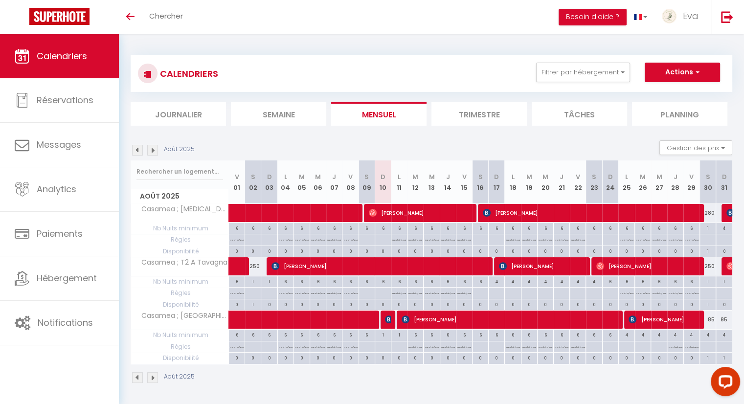
click at [155, 151] on img at bounding box center [152, 150] width 11 height 11
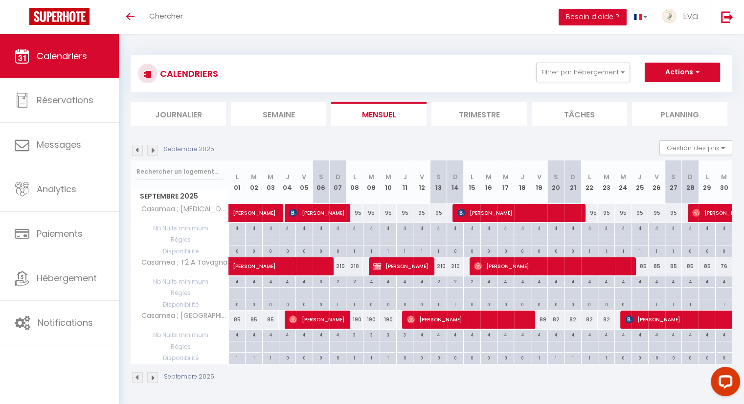
click at [151, 151] on img at bounding box center [152, 150] width 11 height 11
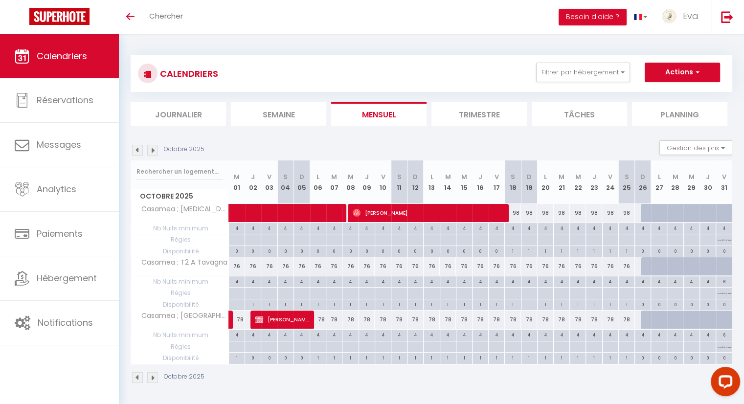
click at [138, 153] on img at bounding box center [137, 150] width 11 height 11
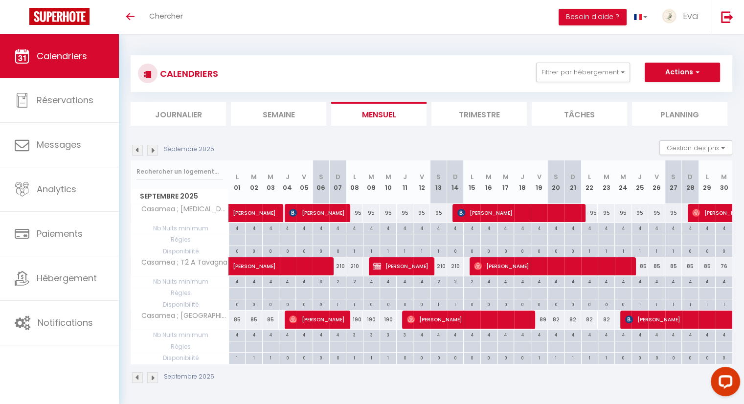
click at [153, 154] on img at bounding box center [152, 150] width 11 height 11
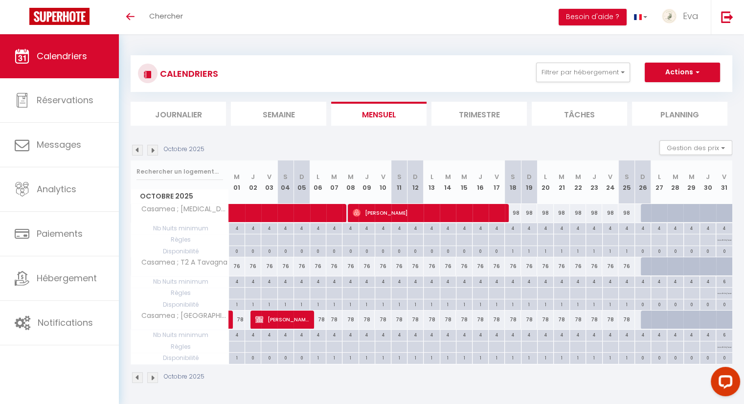
click at [135, 150] on img at bounding box center [137, 150] width 11 height 11
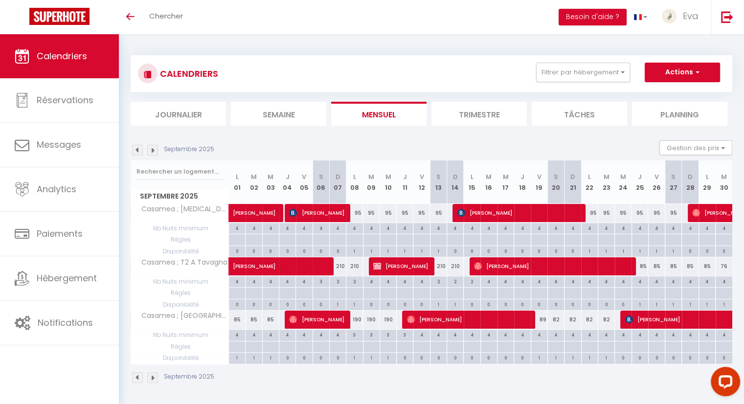
click at [152, 149] on img at bounding box center [152, 150] width 11 height 11
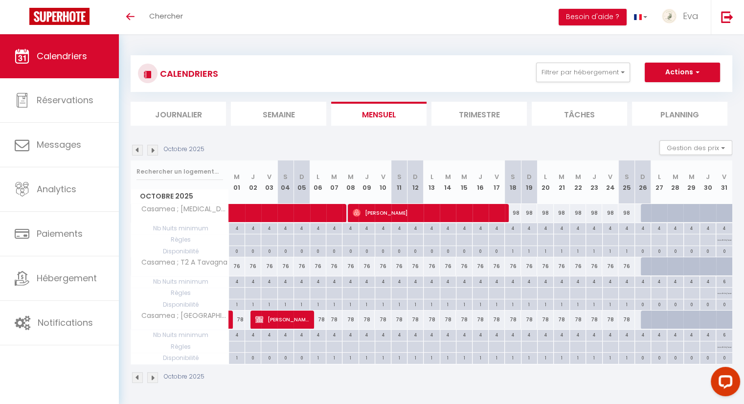
click at [233, 266] on div "76" at bounding box center [237, 266] width 16 height 18
type input "76"
type input "[DATE]"
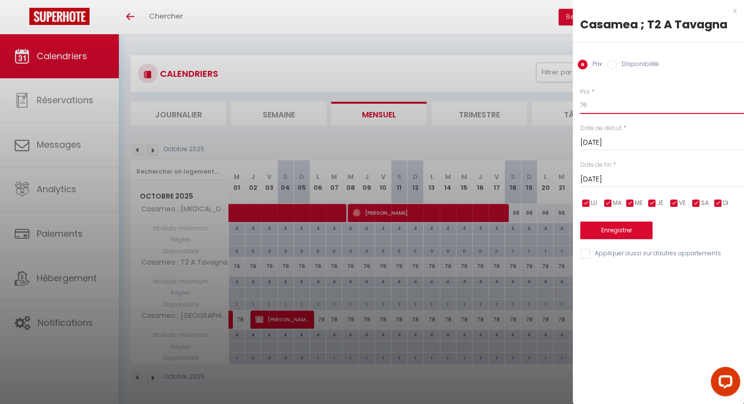
click at [594, 108] on input "76" at bounding box center [662, 105] width 164 height 18
click at [448, 55] on div at bounding box center [372, 202] width 744 height 404
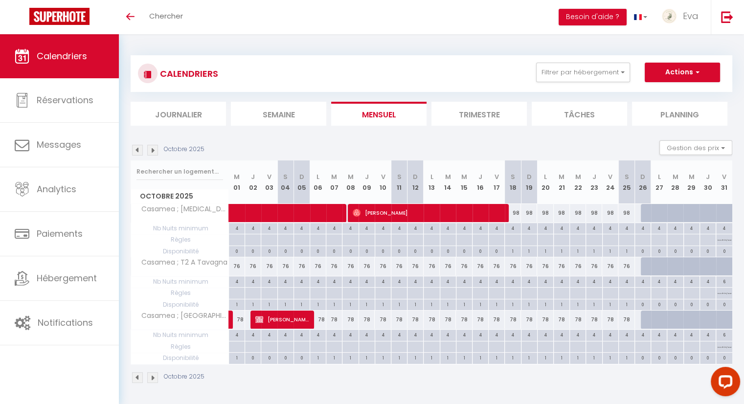
click at [137, 154] on img at bounding box center [137, 150] width 11 height 11
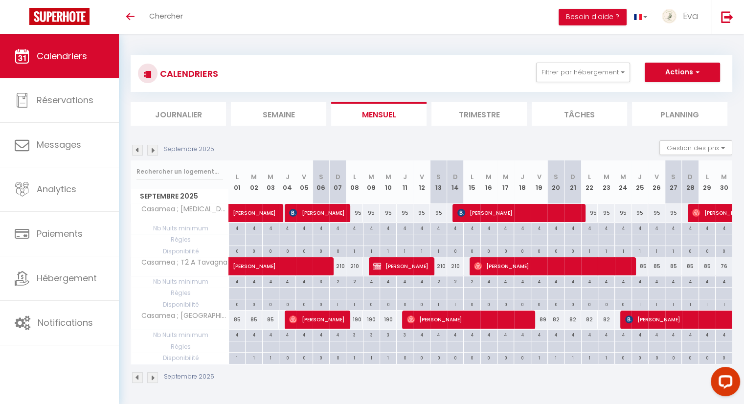
click at [137, 151] on img at bounding box center [137, 150] width 11 height 11
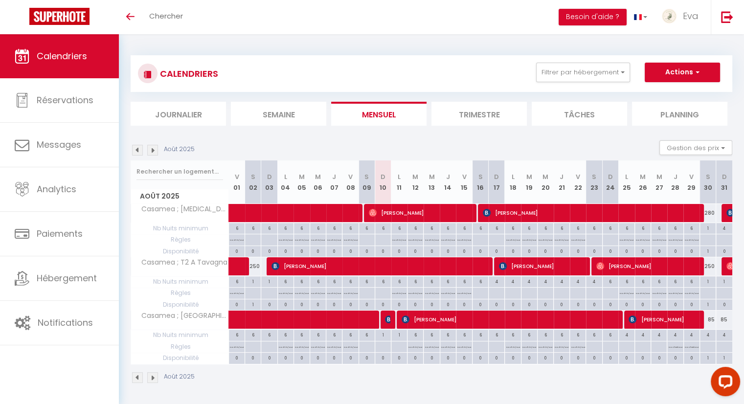
click at [138, 150] on img at bounding box center [137, 150] width 11 height 11
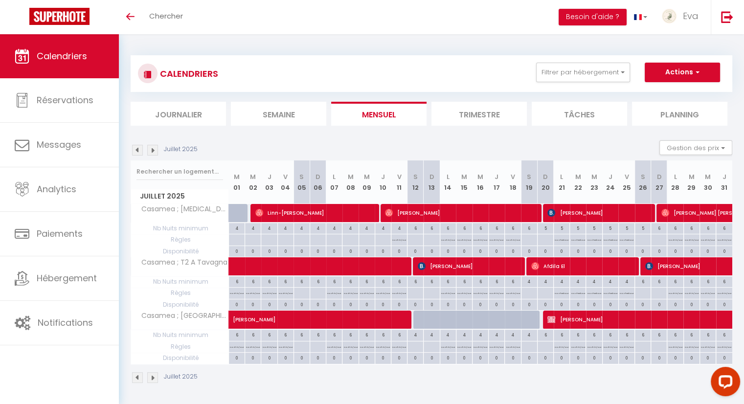
click at [139, 151] on img at bounding box center [137, 150] width 11 height 11
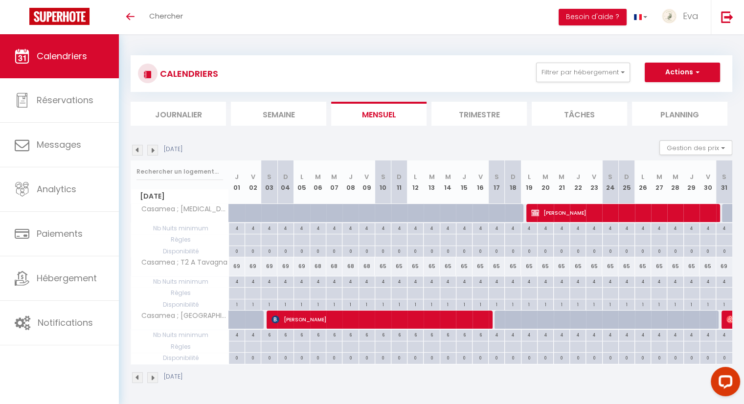
click at [139, 151] on img at bounding box center [137, 150] width 11 height 11
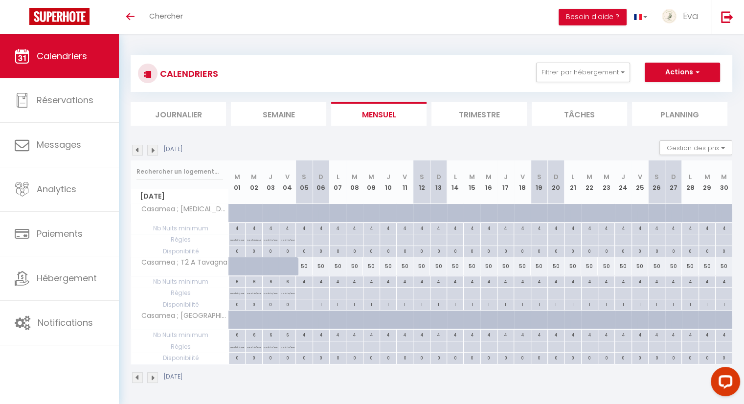
click at [153, 152] on img at bounding box center [152, 150] width 11 height 11
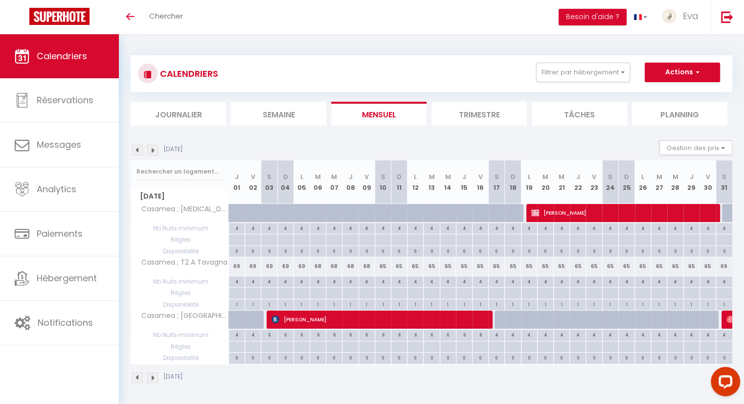
click at [154, 151] on img at bounding box center [152, 150] width 11 height 11
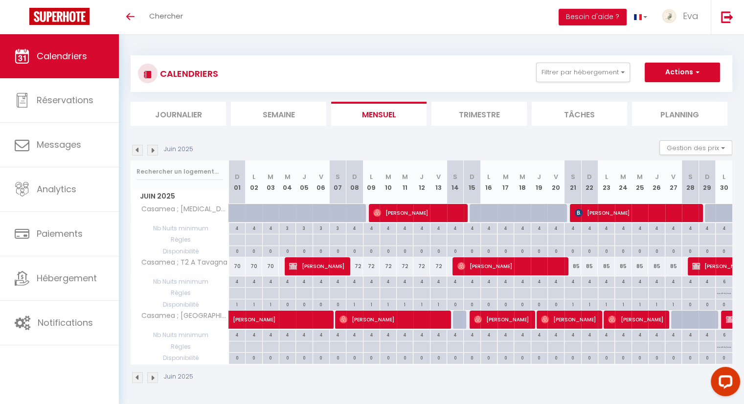
click at [154, 151] on img at bounding box center [152, 150] width 11 height 11
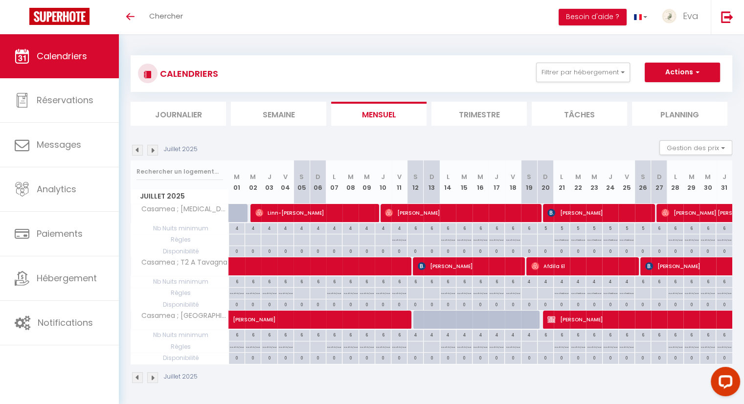
click at [154, 151] on img at bounding box center [152, 150] width 11 height 11
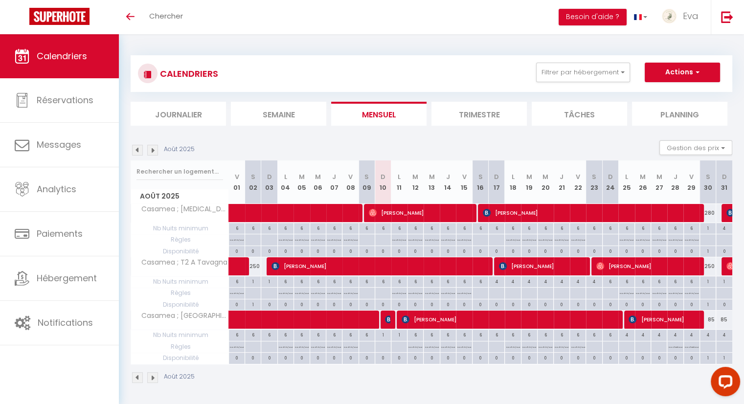
click at [154, 151] on img at bounding box center [152, 150] width 11 height 11
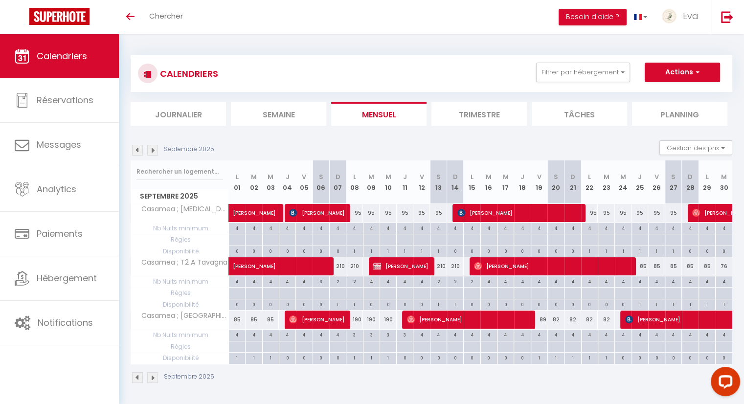
click at [154, 151] on img at bounding box center [152, 150] width 11 height 11
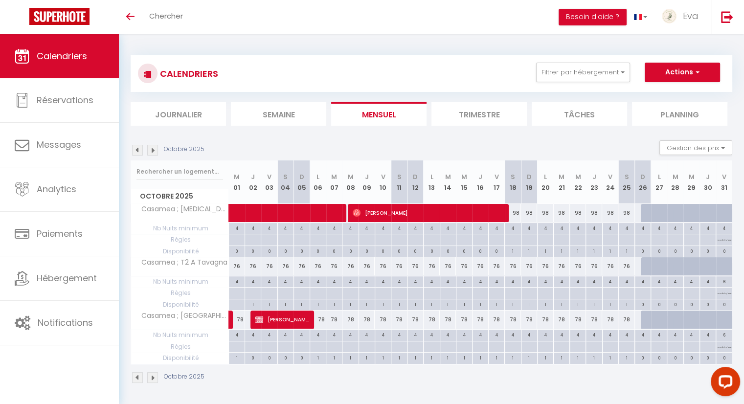
click at [154, 151] on img at bounding box center [152, 150] width 11 height 11
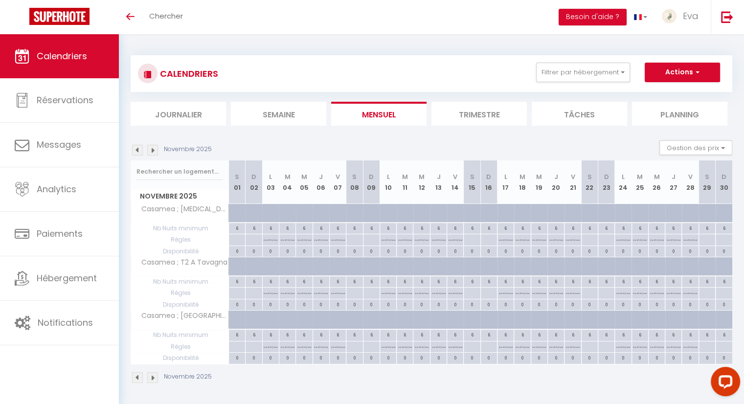
click at [154, 151] on img at bounding box center [152, 150] width 11 height 11
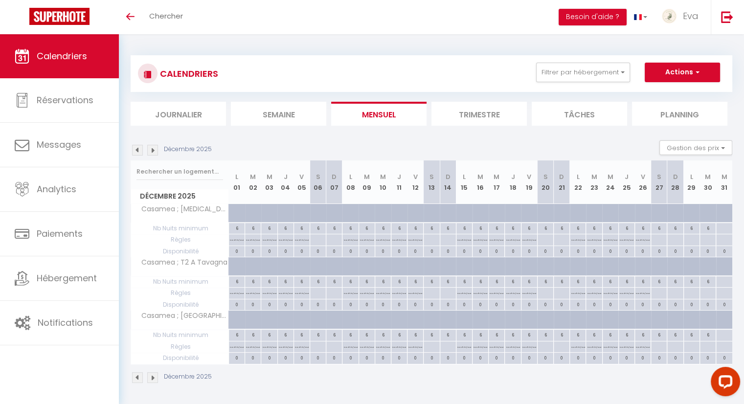
click at [154, 151] on img at bounding box center [152, 150] width 11 height 11
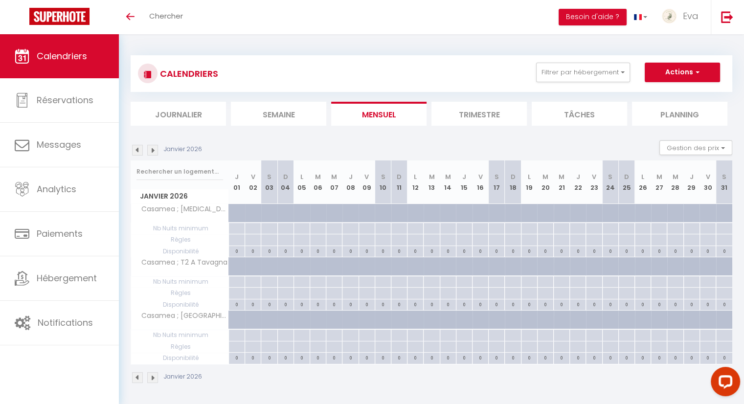
click at [154, 151] on img at bounding box center [152, 150] width 11 height 11
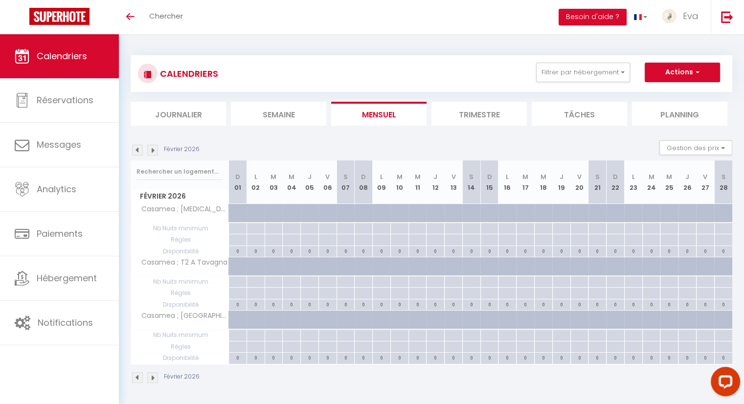
click at [139, 148] on img at bounding box center [137, 150] width 11 height 11
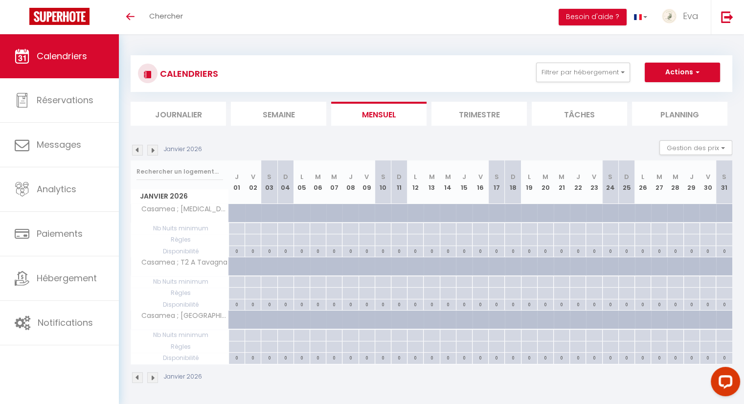
click at [139, 148] on img at bounding box center [137, 150] width 11 height 11
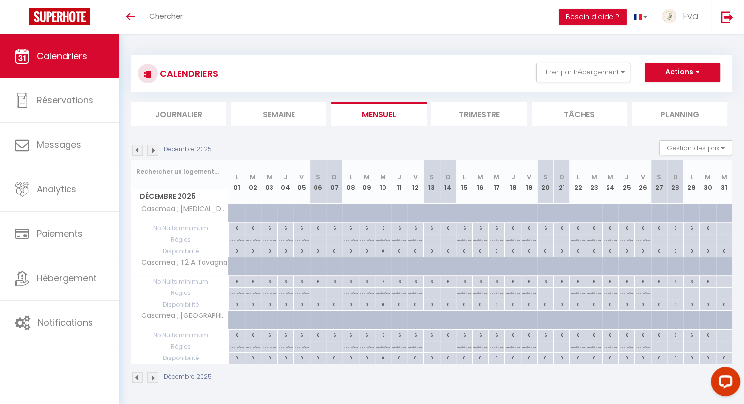
click at [139, 148] on img at bounding box center [137, 150] width 11 height 11
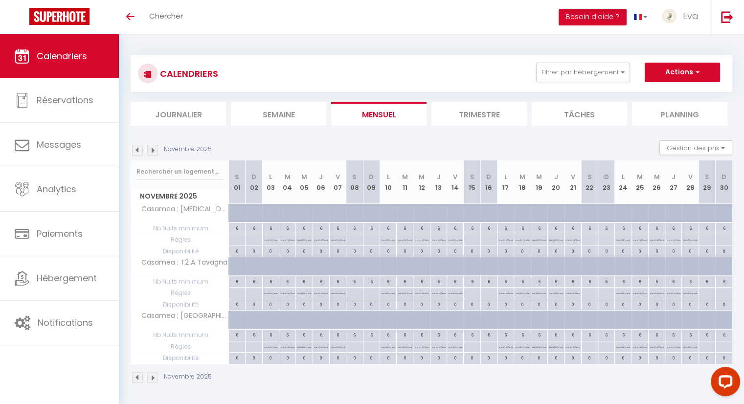
click at [139, 148] on img at bounding box center [137, 150] width 11 height 11
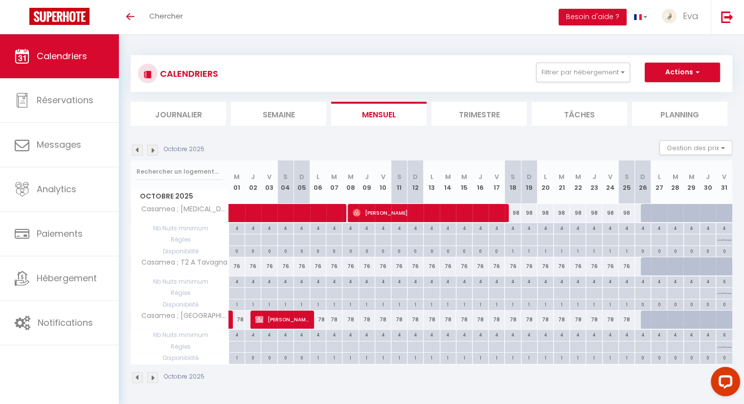
click at [237, 267] on div "76" at bounding box center [237, 266] width 16 height 18
type input "76"
type input "[DATE]"
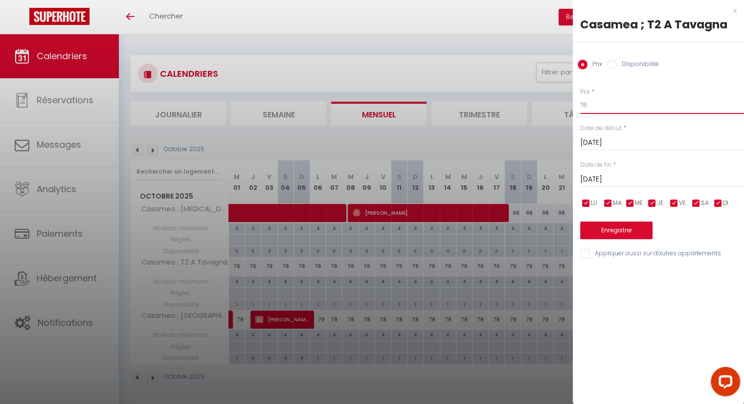
click at [605, 107] on input "76" at bounding box center [662, 105] width 164 height 18
type input "75"
click at [605, 178] on input "[DATE]" at bounding box center [662, 179] width 164 height 13
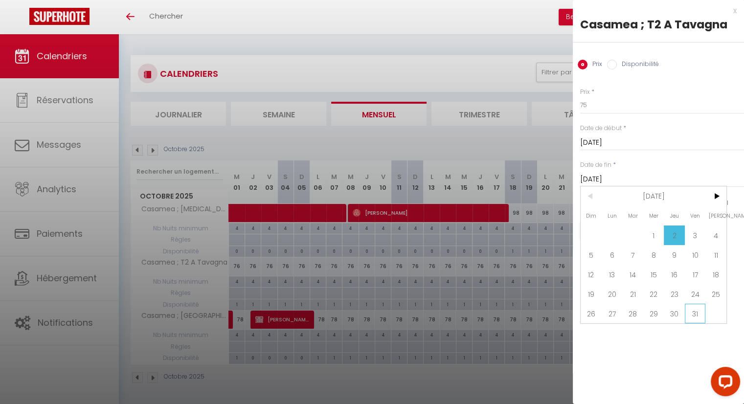
click at [703, 318] on span "31" at bounding box center [695, 314] width 21 height 20
type input "[DATE]"
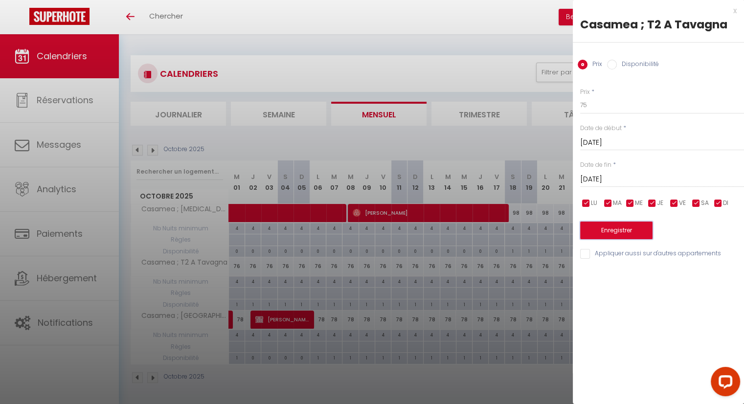
click at [632, 227] on button "Enregistrer" at bounding box center [616, 231] width 72 height 18
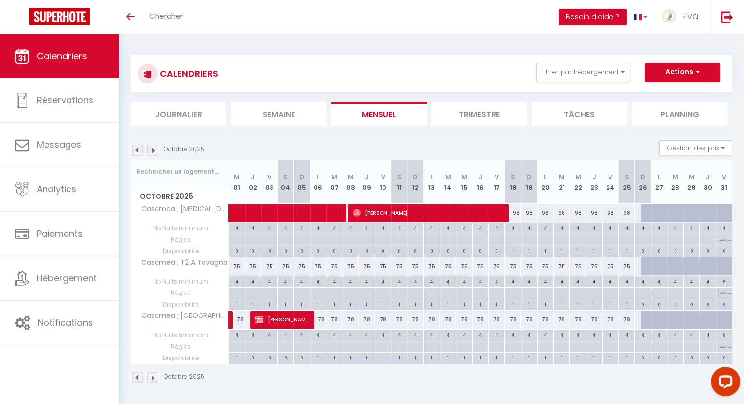
click at [324, 321] on div "78" at bounding box center [318, 320] width 16 height 18
type input "78"
type input "[DATE]"
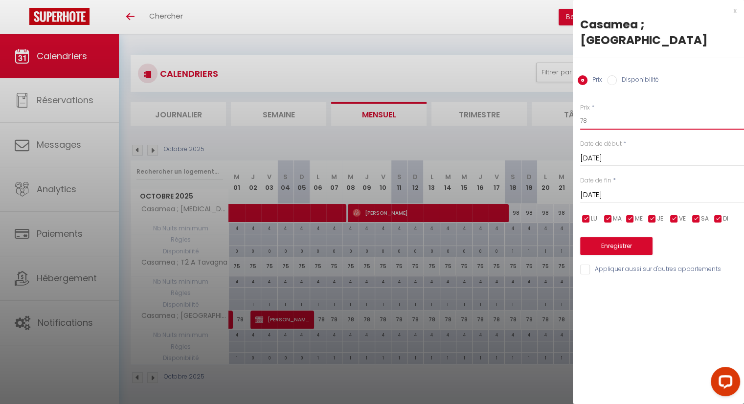
click at [610, 112] on input "78" at bounding box center [662, 121] width 164 height 18
type input "75"
click at [601, 189] on input "[DATE]" at bounding box center [662, 195] width 164 height 13
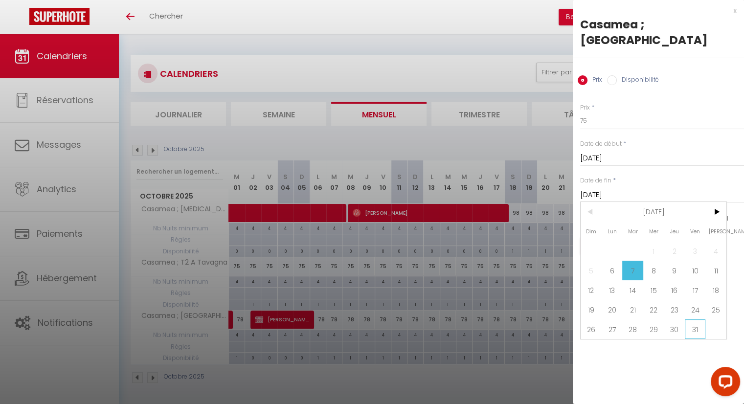
click at [695, 320] on span "31" at bounding box center [695, 330] width 21 height 20
type input "[DATE]"
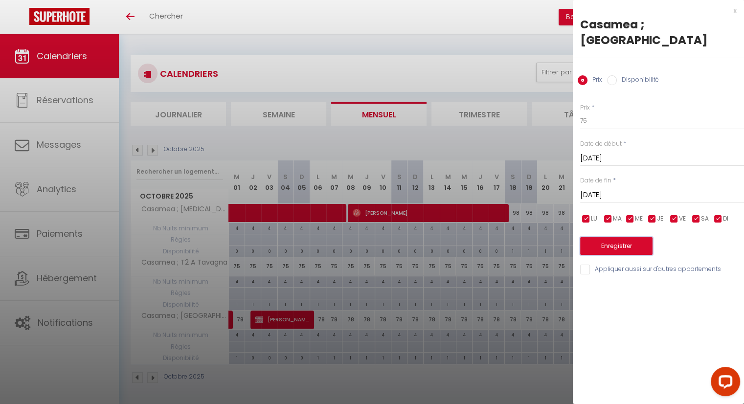
click at [630, 237] on button "Enregistrer" at bounding box center [616, 246] width 72 height 18
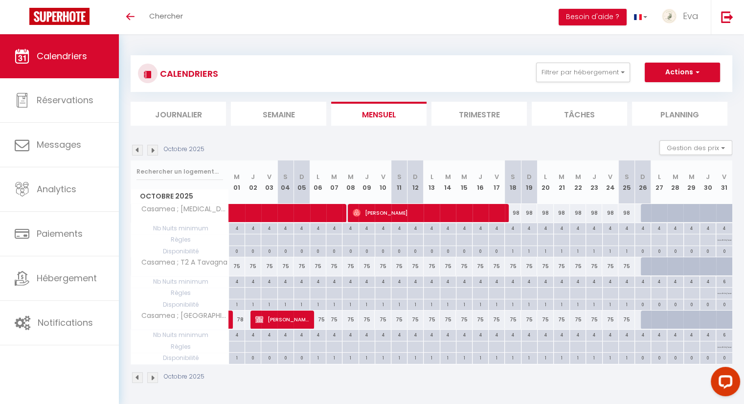
click at [137, 153] on img at bounding box center [137, 150] width 11 height 11
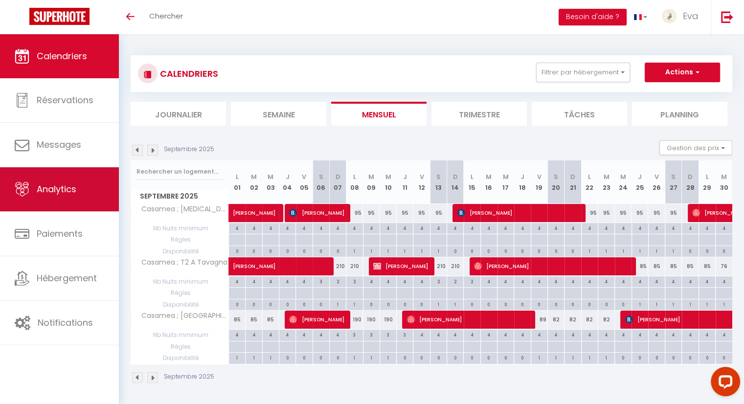
click at [66, 187] on span "Analytics" at bounding box center [57, 189] width 40 height 12
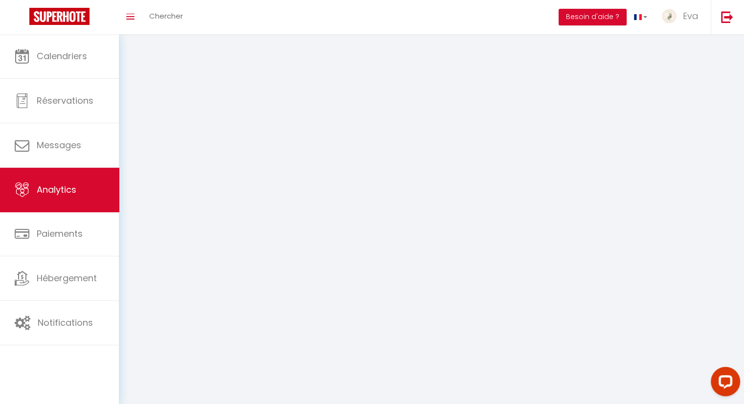
select select "2025"
select select "8"
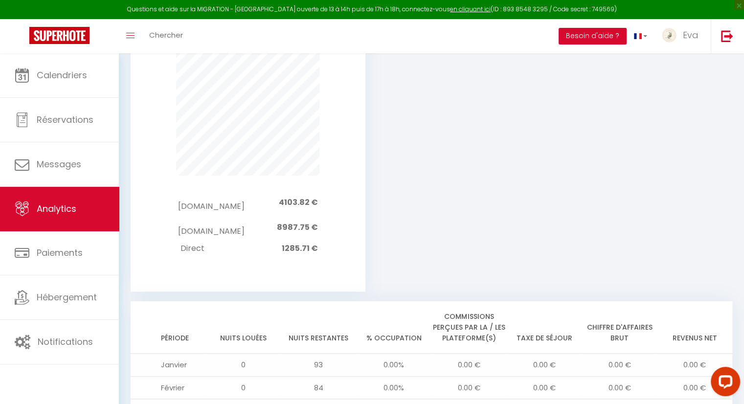
scroll to position [1113, 0]
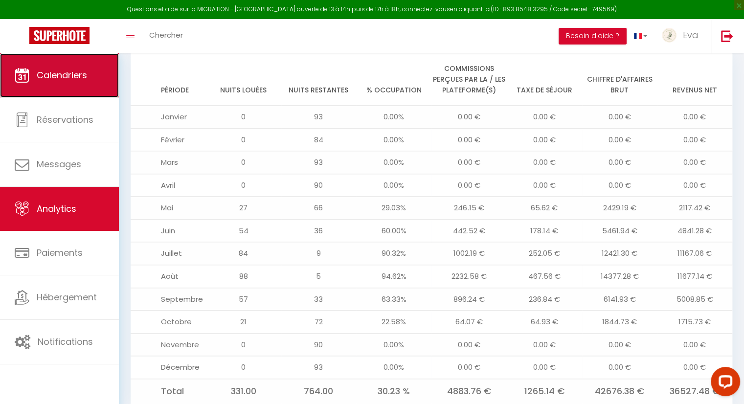
click at [55, 86] on link "Calendriers" at bounding box center [59, 75] width 119 height 44
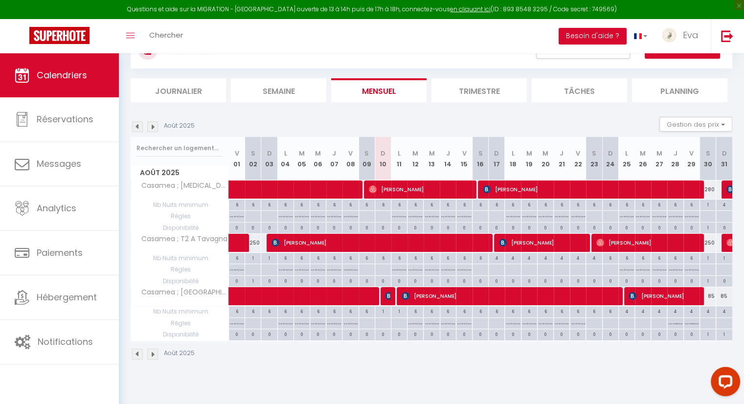
scroll to position [43, 0]
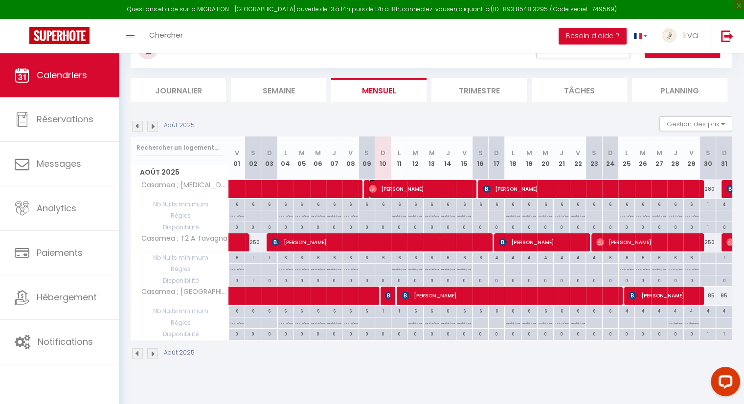
click at [417, 185] on span "[PERSON_NAME]" at bounding box center [420, 189] width 102 height 19
select select "OK"
select select "0"
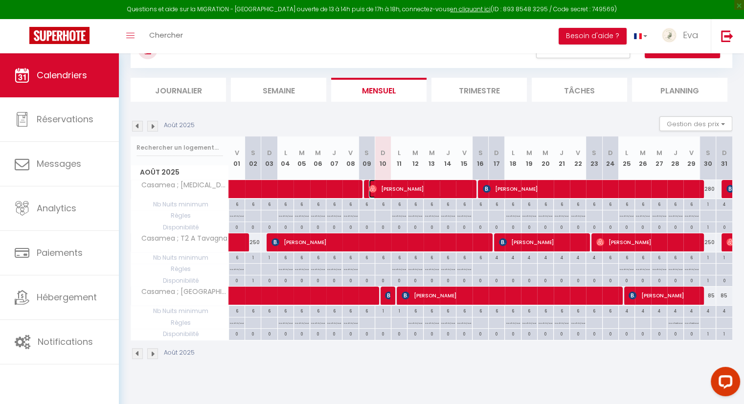
select select "1"
select select
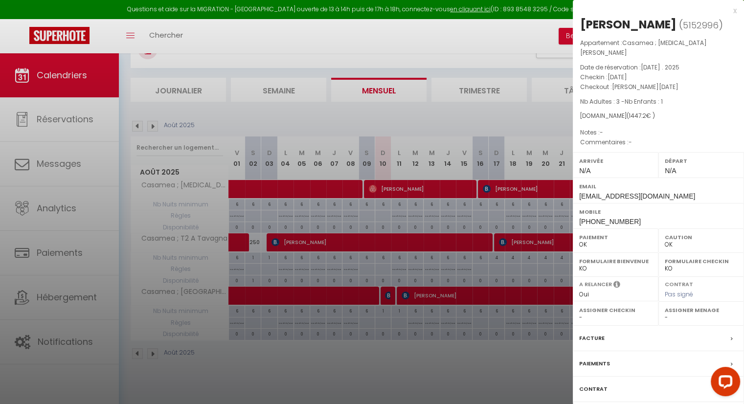
click at [405, 118] on div at bounding box center [372, 202] width 744 height 404
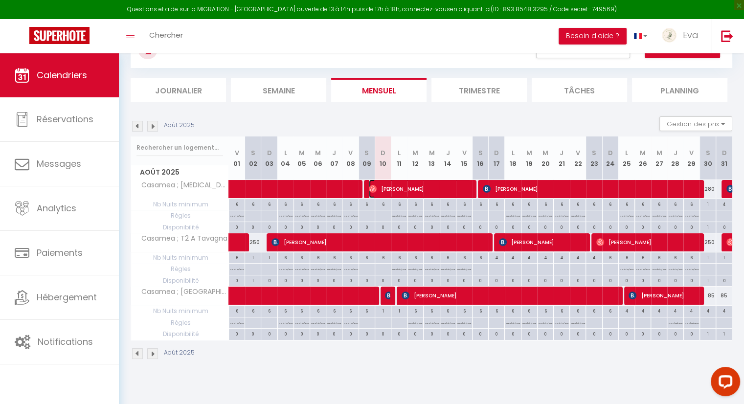
click at [406, 184] on span "[PERSON_NAME]" at bounding box center [420, 189] width 102 height 19
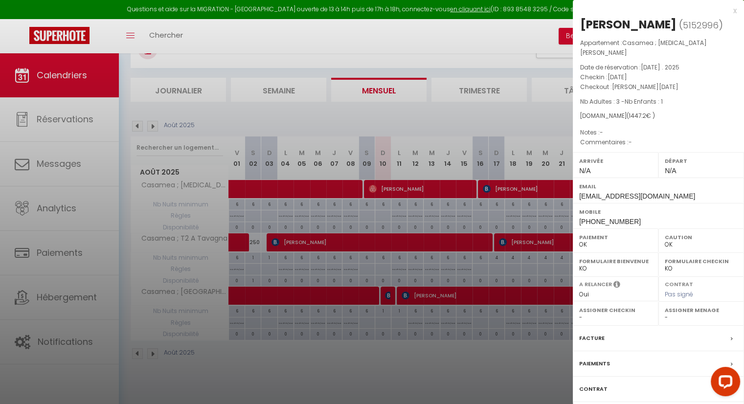
click at [598, 333] on label "Facture" at bounding box center [591, 338] width 25 height 10
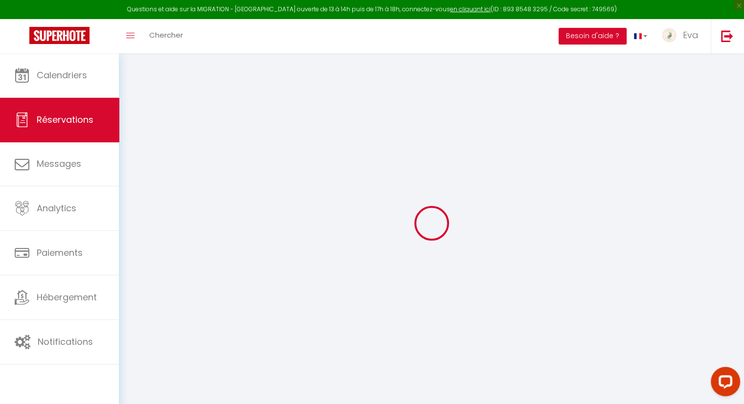
select select "cleaning"
select select "taxes"
select select
checkbox input "false"
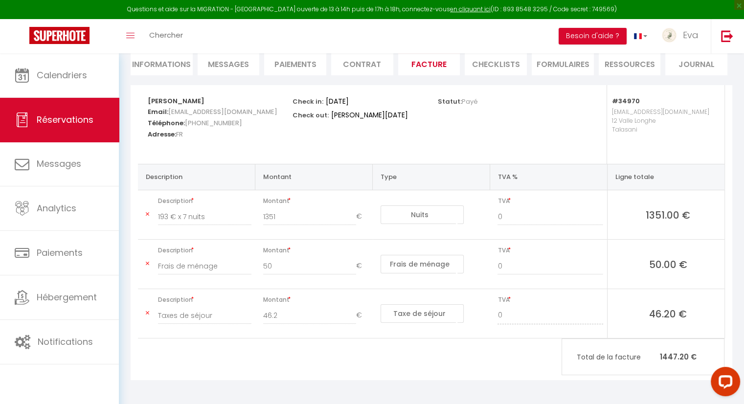
scroll to position [95, 0]
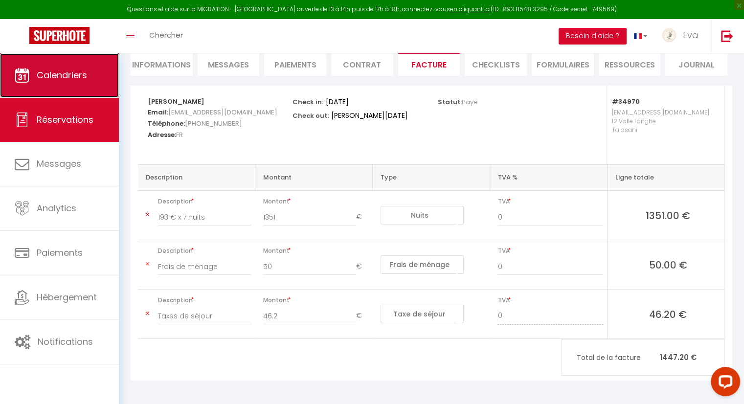
click at [60, 76] on span "Calendriers" at bounding box center [62, 75] width 50 height 12
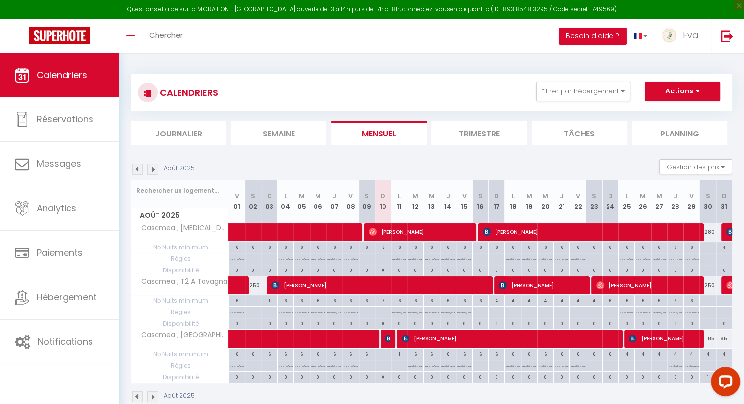
click at [153, 171] on img at bounding box center [152, 169] width 11 height 11
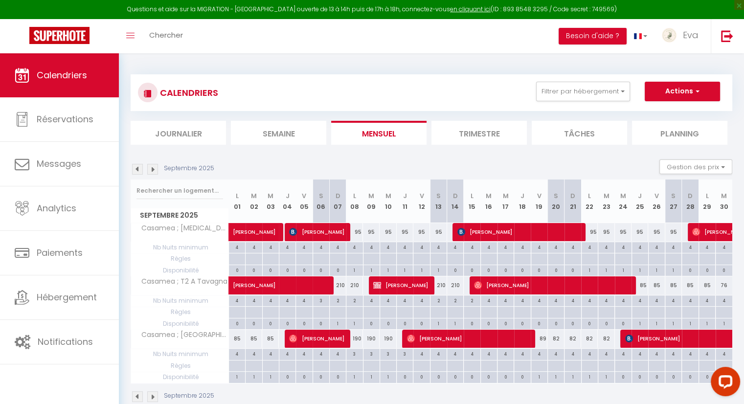
click at [137, 172] on img at bounding box center [137, 169] width 11 height 11
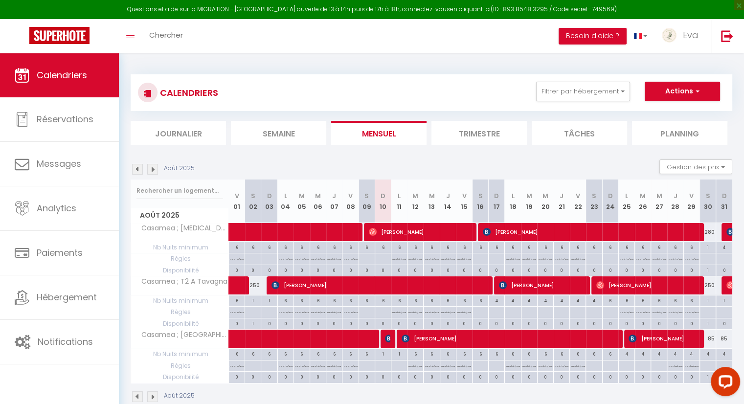
scroll to position [53, 0]
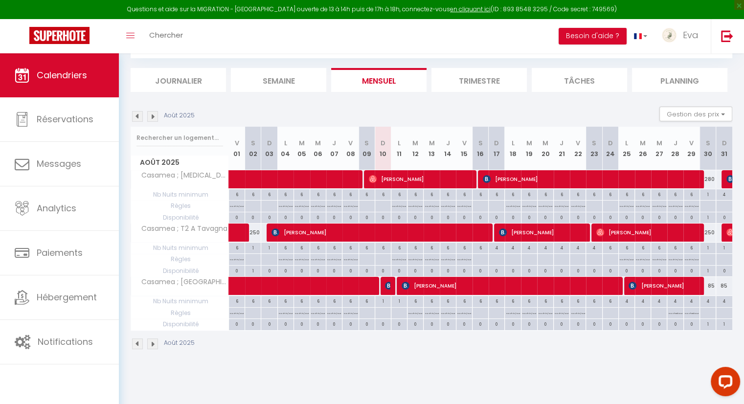
click at [135, 120] on img at bounding box center [137, 116] width 11 height 11
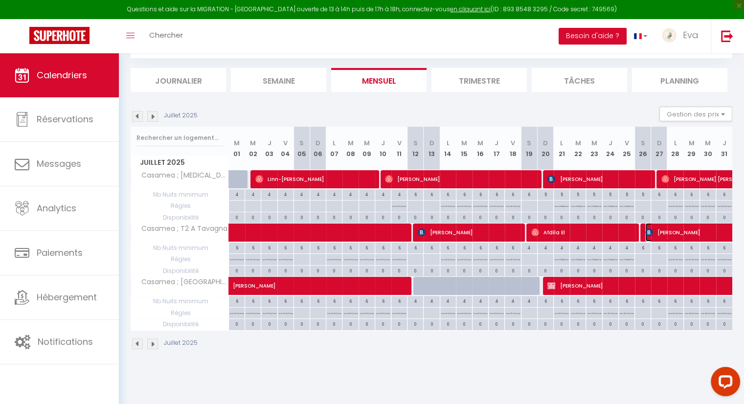
click at [661, 236] on span "[PERSON_NAME]" at bounding box center [724, 232] width 158 height 19
select select "OK"
select select "KO"
select select "1"
select select "0"
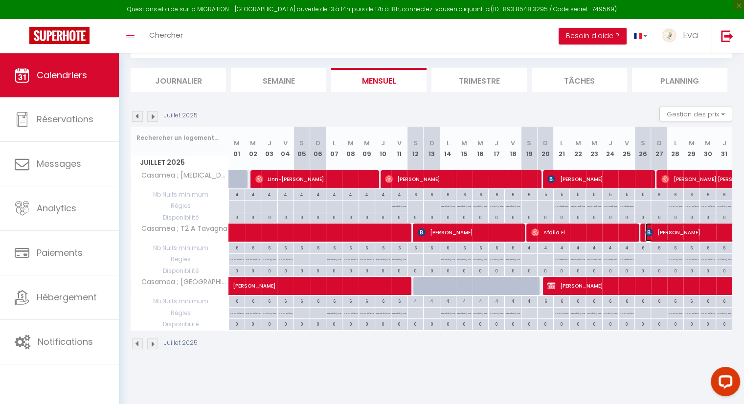
select select "1"
select select
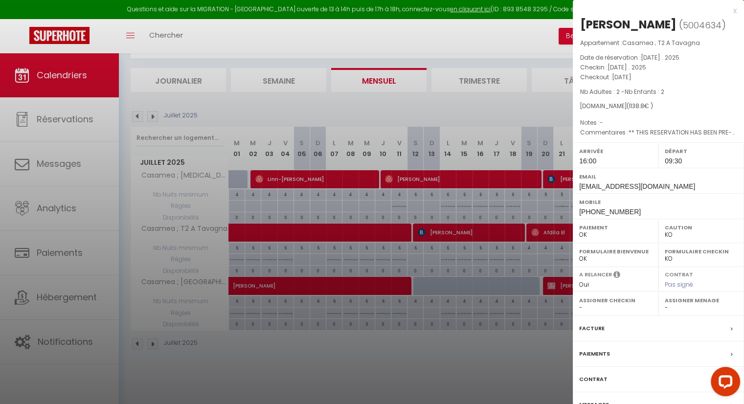
click at [606, 396] on div "Messages" at bounding box center [658, 404] width 171 height 25
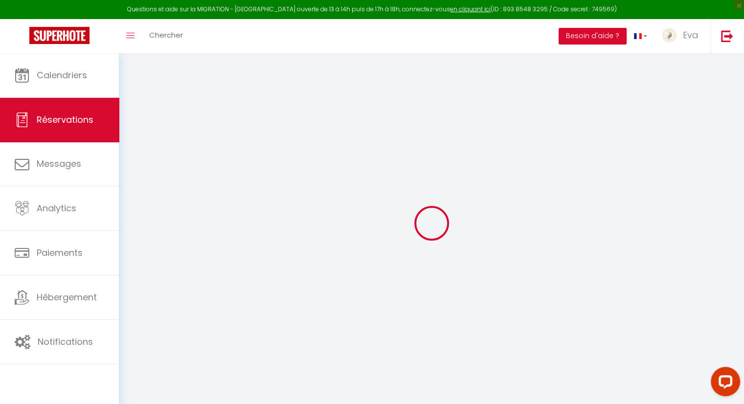
select select
checkbox input "false"
select select
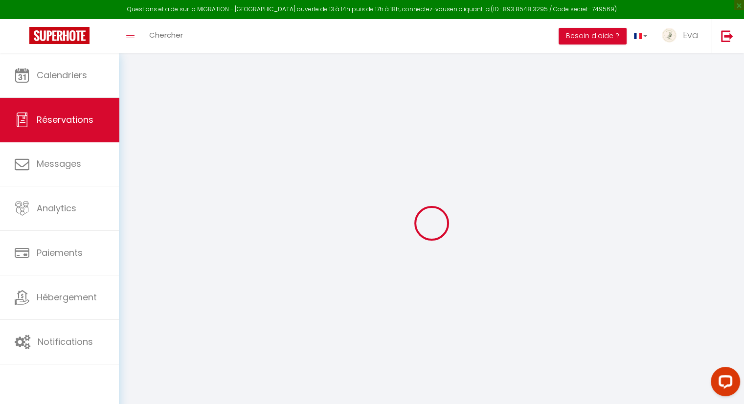
checkbox input "false"
type textarea "** THIS RESERVATION HAS BEEN PRE-PAID ** BOOKING NOTE : Payment charge is EUR 1…"
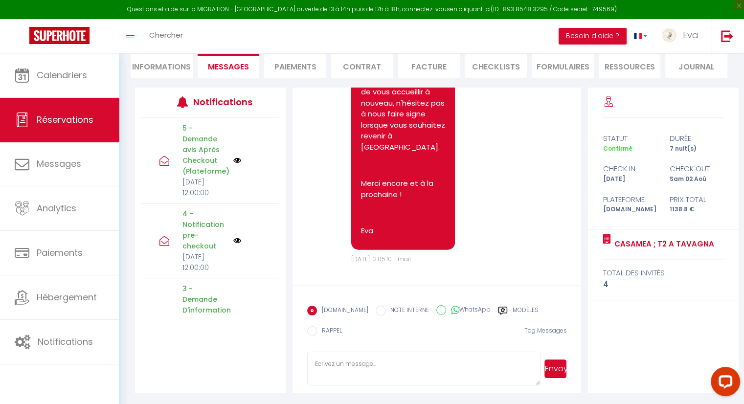
scroll to position [2721, 0]
click at [498, 308] on icon at bounding box center [503, 311] width 10 height 10
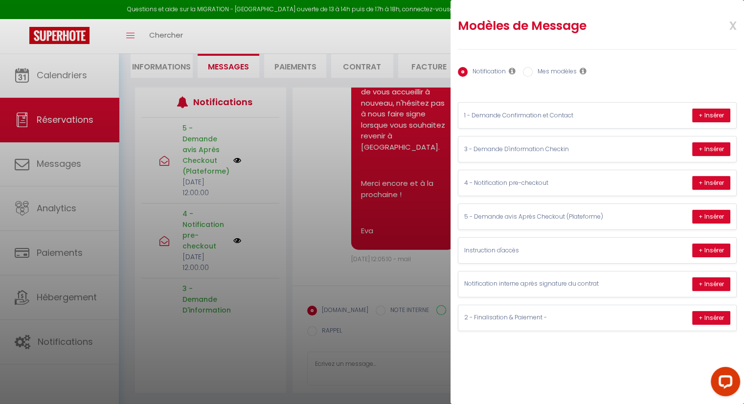
click at [397, 367] on div at bounding box center [372, 202] width 744 height 404
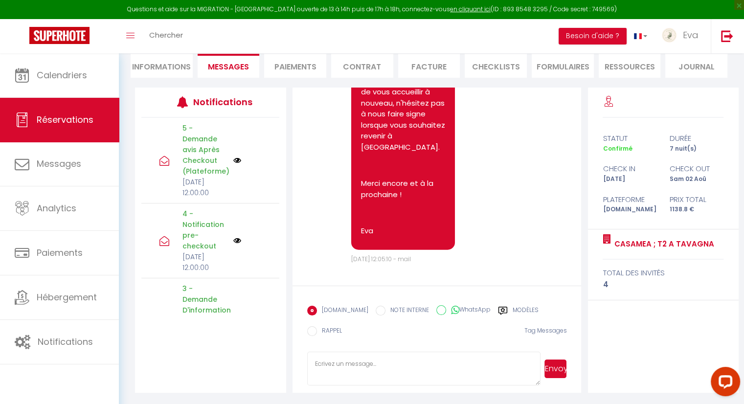
click at [397, 367] on textarea at bounding box center [424, 369] width 234 height 34
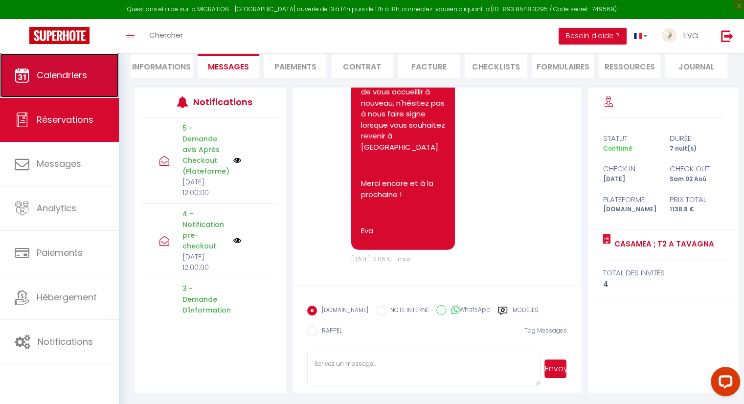
click at [60, 74] on span "Calendriers" at bounding box center [62, 75] width 50 height 12
